Goal: Navigation & Orientation: Find specific page/section

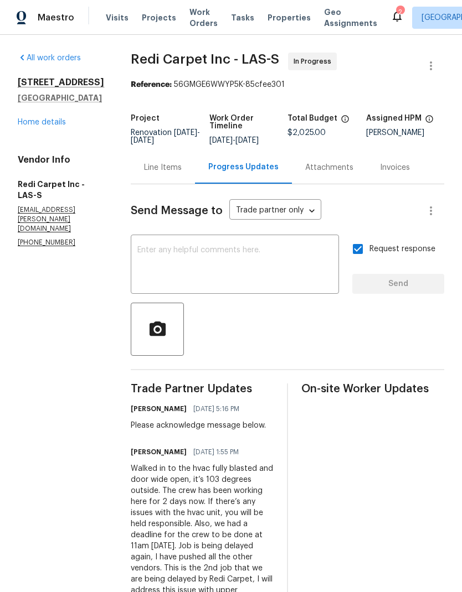
click at [25, 126] on link "Home details" at bounding box center [42, 122] width 48 height 8
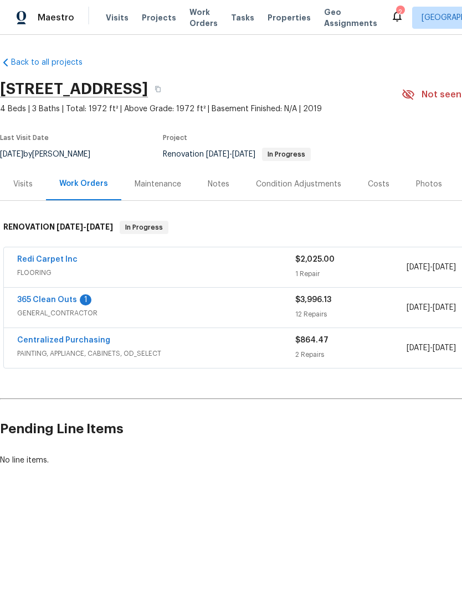
click at [29, 300] on link "365 Clean Outs" at bounding box center [47, 300] width 60 height 8
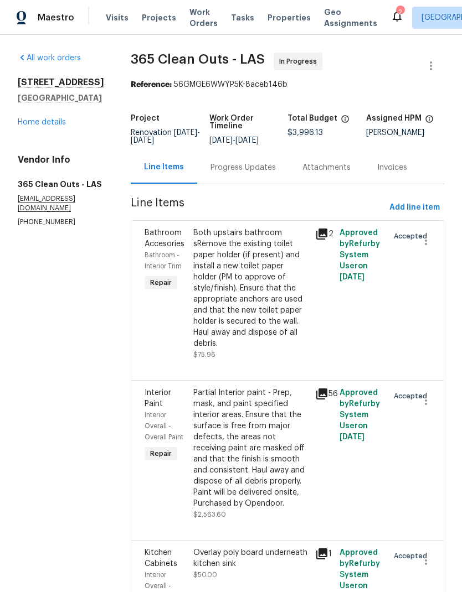
click at [28, 126] on link "Home details" at bounding box center [42, 122] width 48 height 8
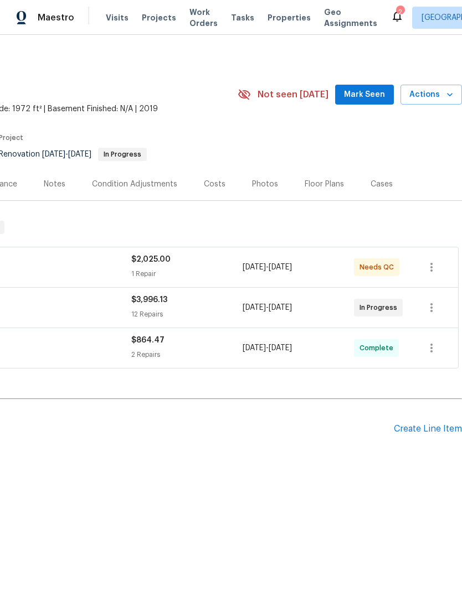
scroll to position [0, 164]
click at [350, 96] on span "Mark Seen" at bounding box center [364, 95] width 41 height 14
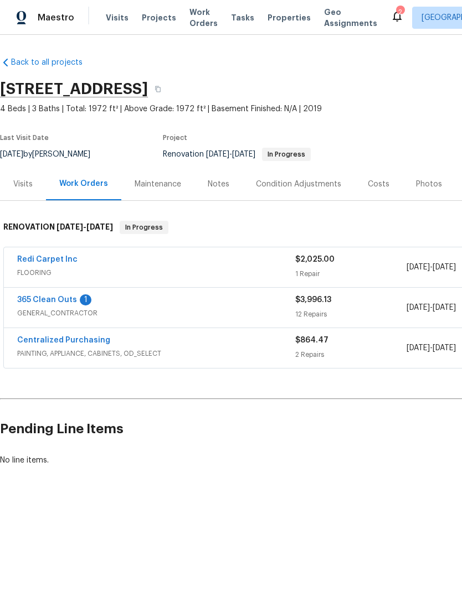
scroll to position [0, 0]
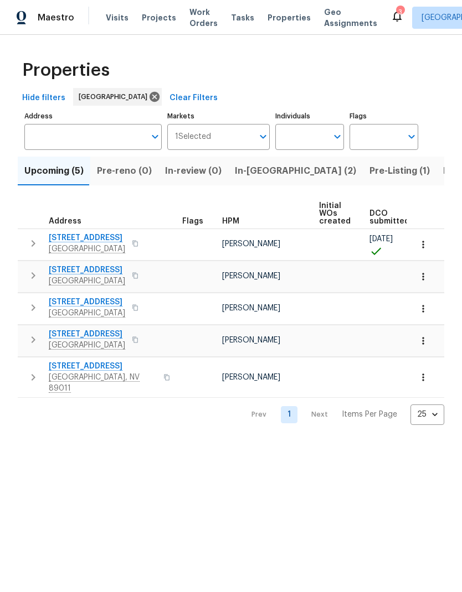
click at [425, 245] on icon "button" at bounding box center [422, 244] width 11 height 11
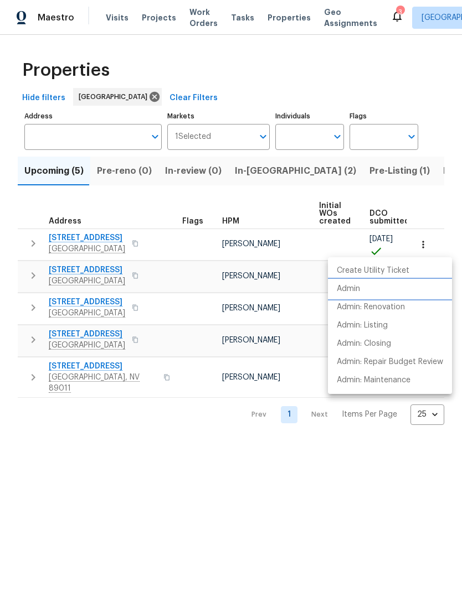
click at [344, 292] on p "Admin" at bounding box center [348, 289] width 23 height 12
